Goal: Task Accomplishment & Management: Manage account settings

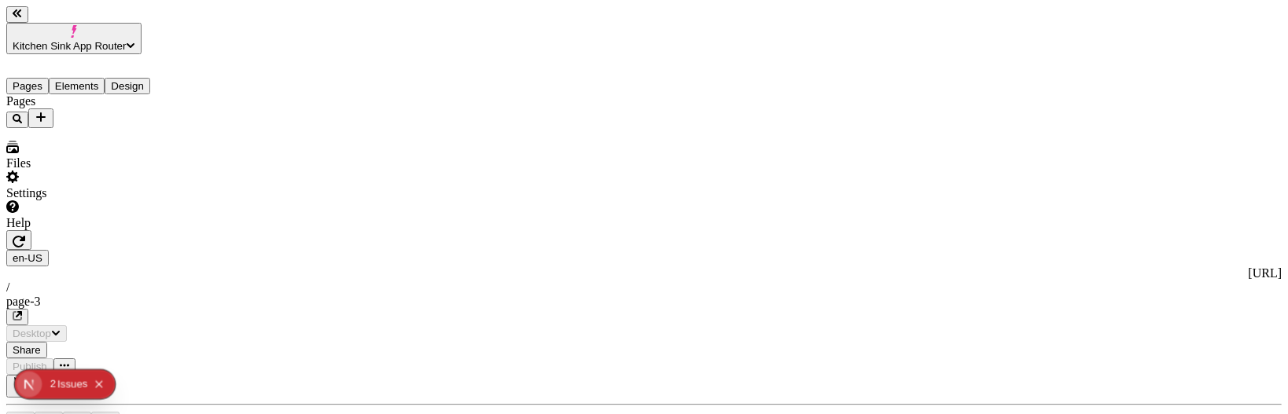
type input "/page-3"
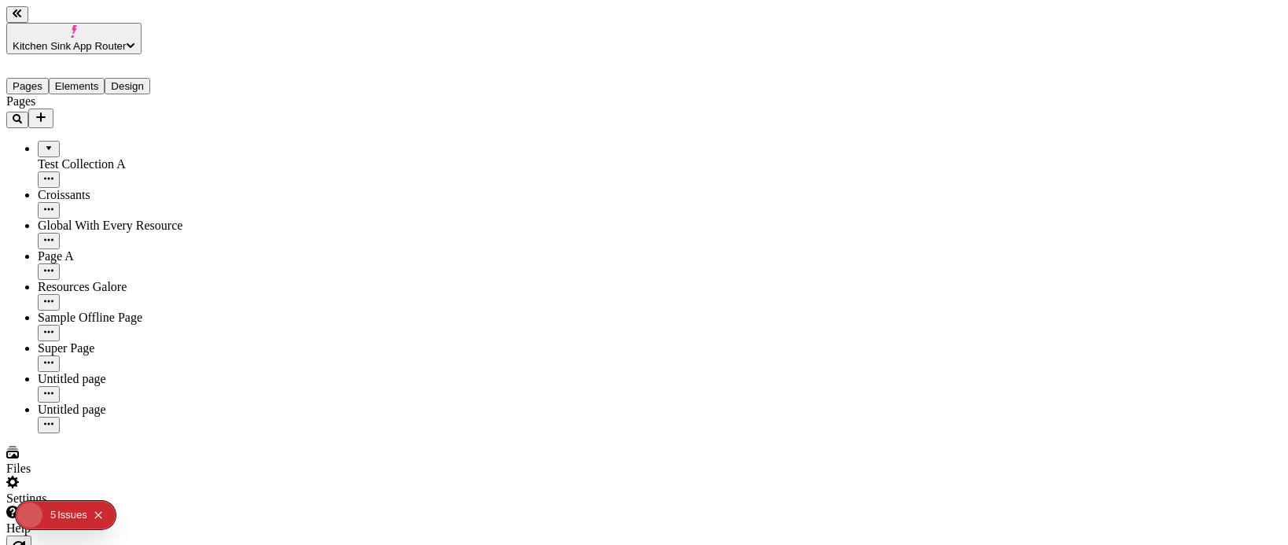
type input "Resource-Container"
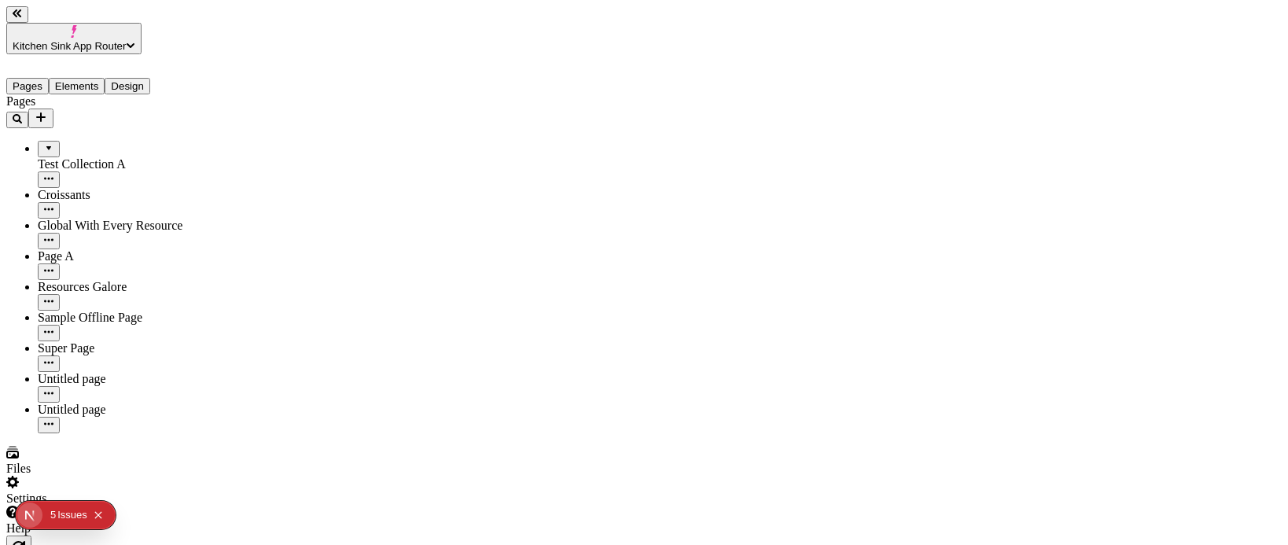
click at [95, 414] on icon "Collapse issues badge" at bounding box center [98, 514] width 9 height 9
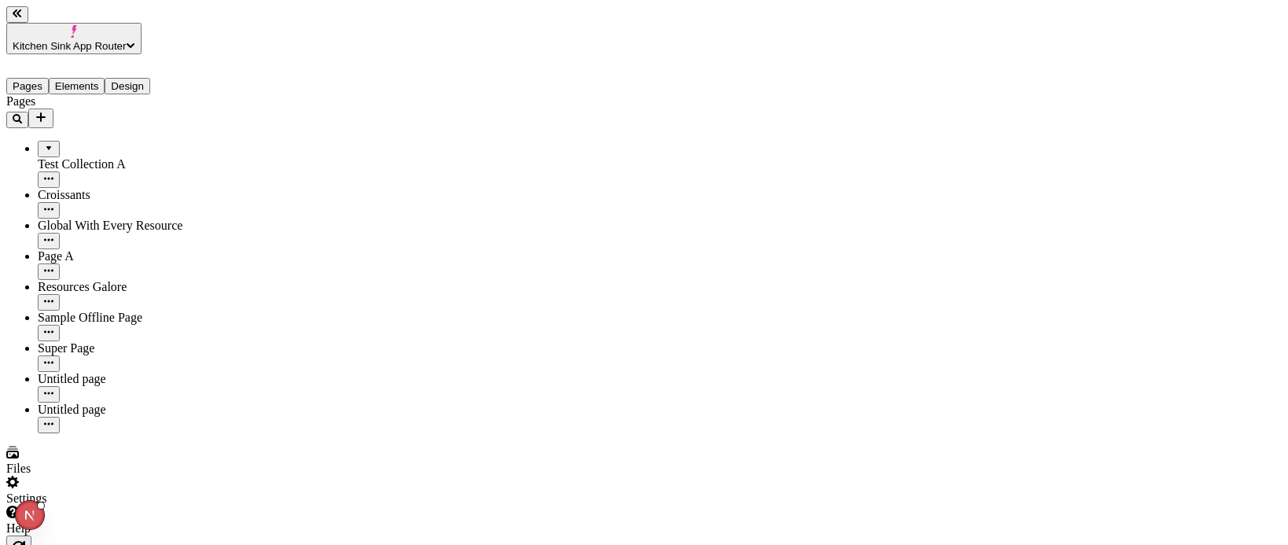
click at [110, 40] on span "Kitchen Sink App Router" at bounding box center [69, 46] width 113 height 12
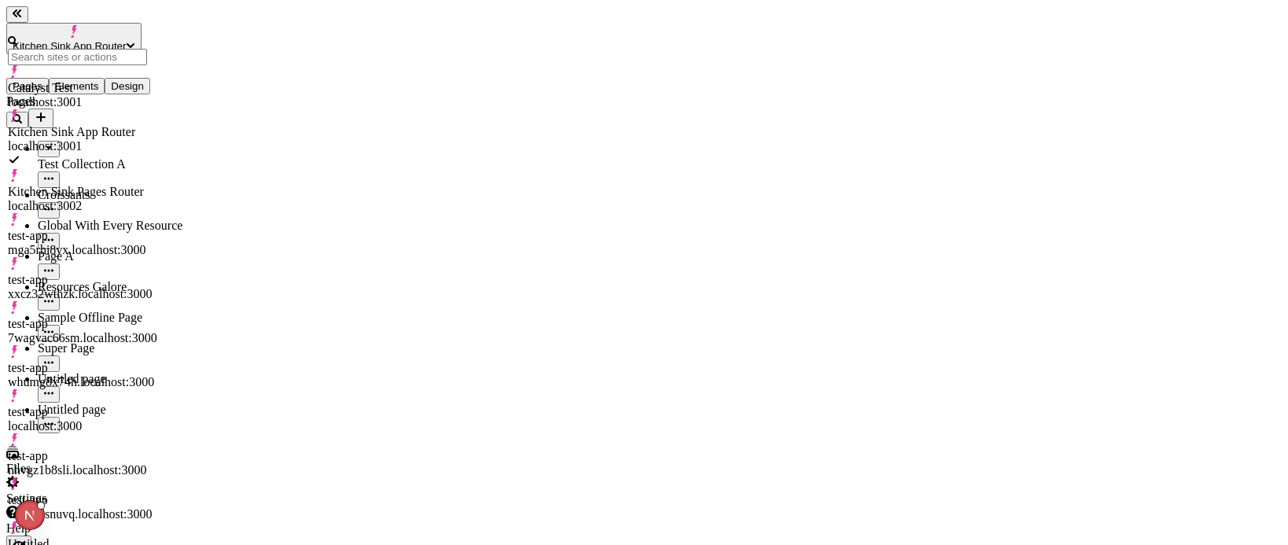
scroll to position [28, 0]
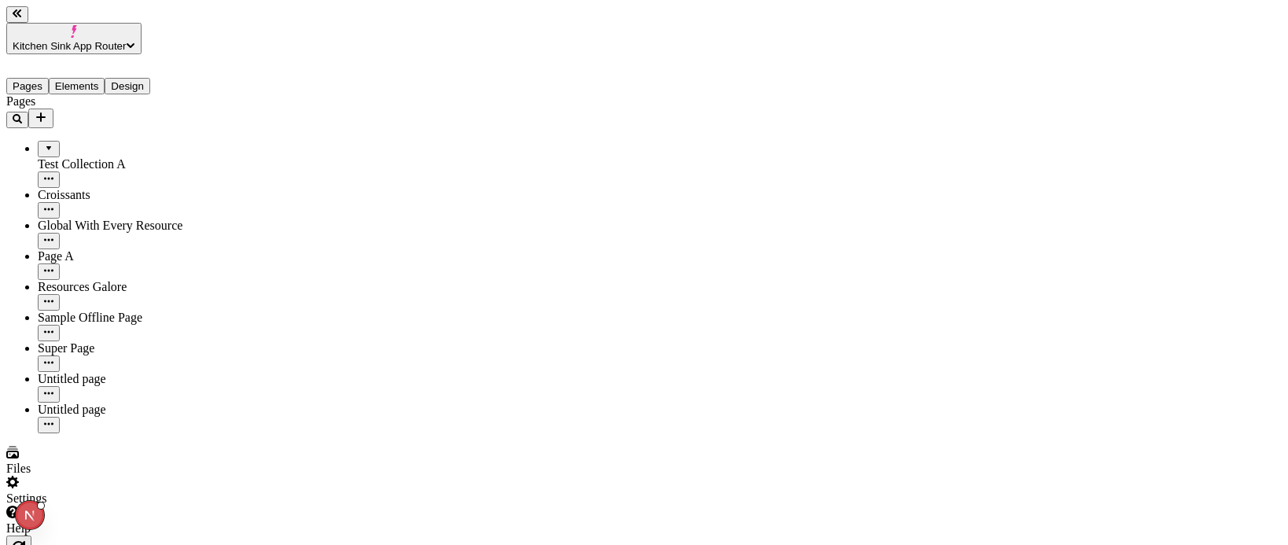
click at [142, 24] on button "Kitchen Sink App Router" at bounding box center [73, 38] width 135 height 31
